Goal: Find specific page/section: Find specific page/section

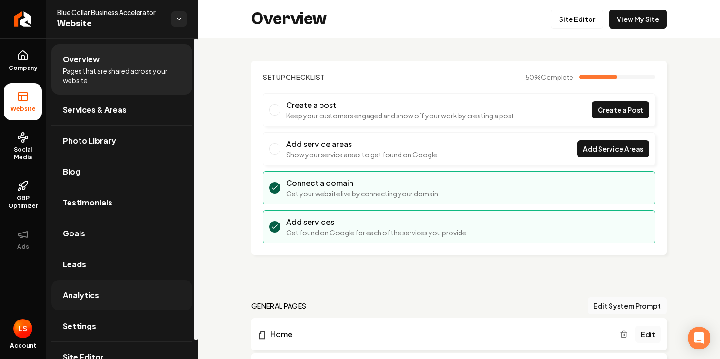
click at [124, 294] on link "Analytics" at bounding box center [121, 295] width 141 height 30
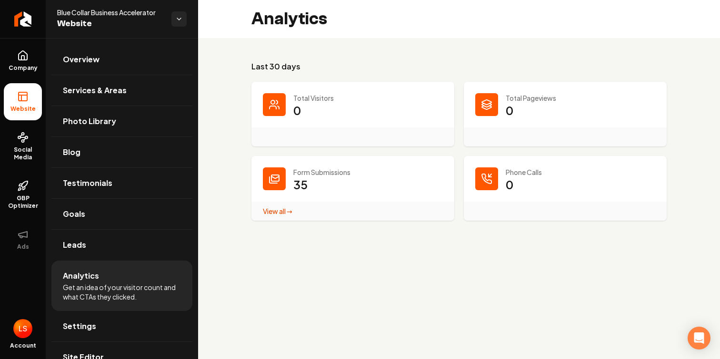
click at [305, 107] on dd "0" at bounding box center [367, 117] width 149 height 29
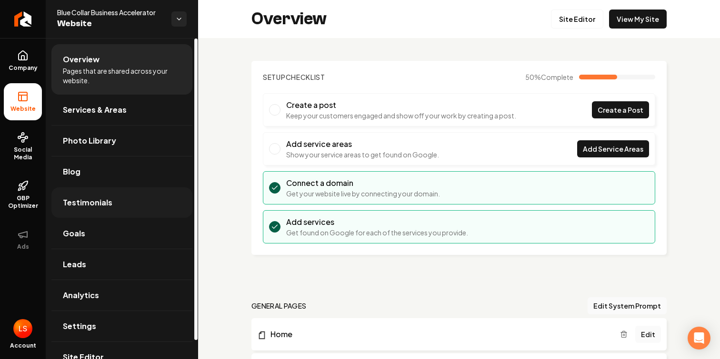
scroll to position [20, 0]
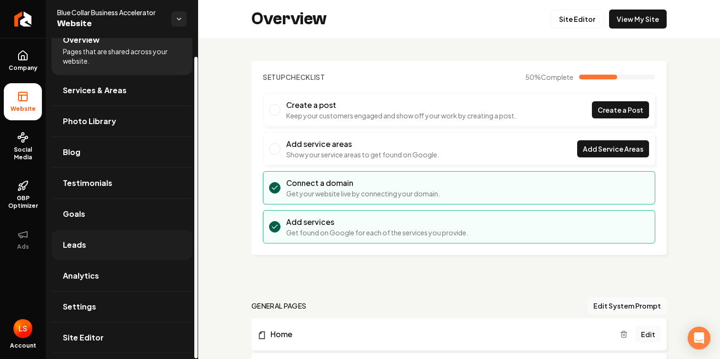
click at [122, 238] on link "Leads" at bounding box center [121, 245] width 141 height 30
